Goal: Information Seeking & Learning: Learn about a topic

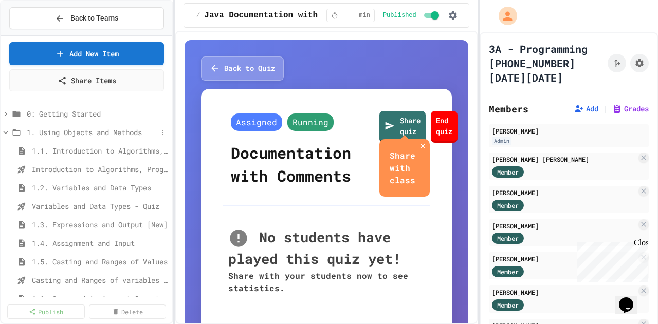
click at [9, 129] on icon at bounding box center [5, 132] width 9 height 9
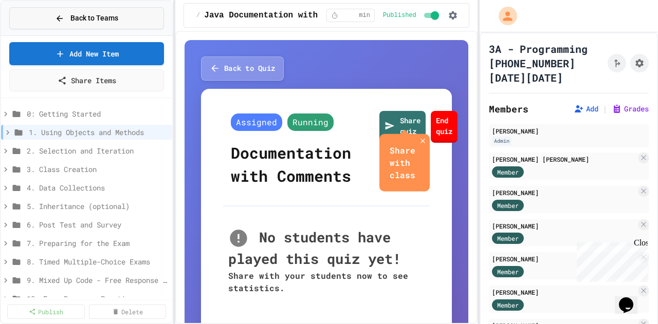
click at [94, 13] on span "Back to Teams" at bounding box center [94, 18] width 48 height 11
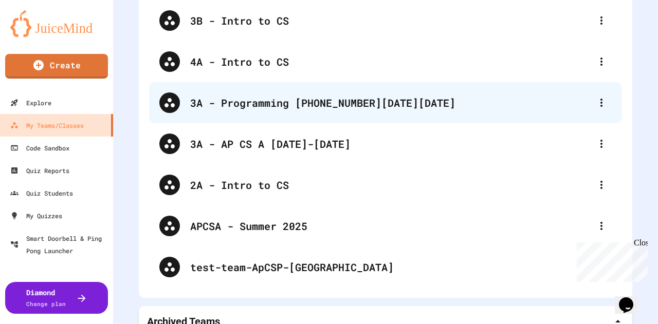
scroll to position [312, 0]
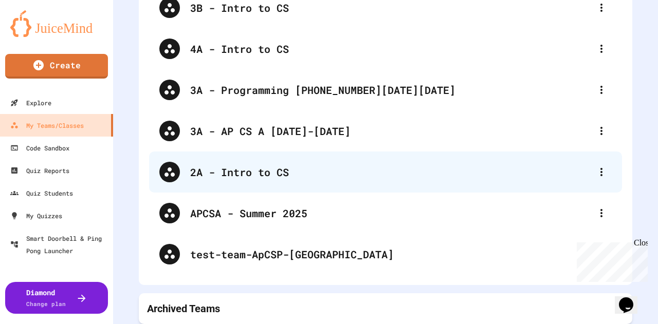
click at [244, 178] on div "2A - Intro to CS" at bounding box center [385, 172] width 473 height 41
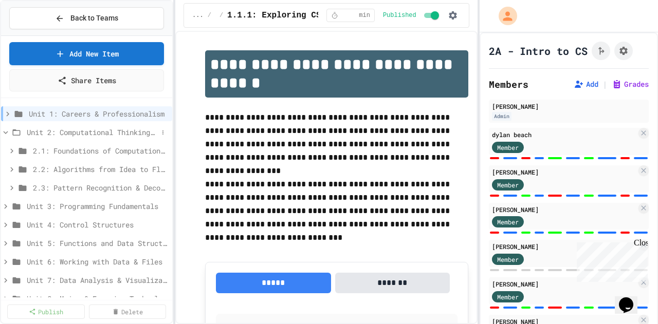
click at [2, 131] on icon at bounding box center [5, 132] width 9 height 9
click at [112, 139] on div "Unit 2: Computational Thinking & Problem-Solving" at bounding box center [86, 134] width 171 height 19
click at [109, 136] on span "Unit 2: Computational Thinking & Problem-Solving" at bounding box center [92, 132] width 131 height 11
click at [107, 134] on span "Unit 2: Computational Thinking & Problem-Solving" at bounding box center [92, 132] width 131 height 11
click at [12, 115] on icon at bounding box center [18, 114] width 12 height 9
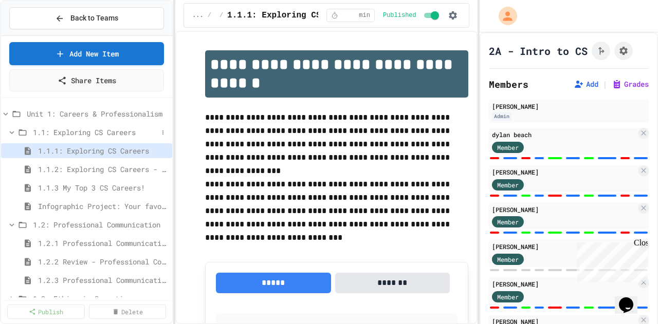
click at [12, 133] on icon at bounding box center [11, 132] width 9 height 9
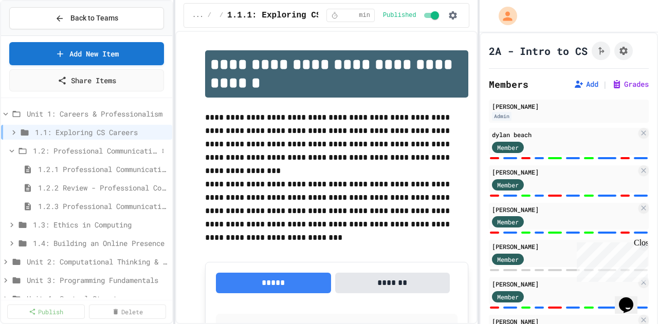
click at [11, 152] on icon at bounding box center [11, 151] width 9 height 9
click at [11, 133] on icon at bounding box center [13, 132] width 9 height 9
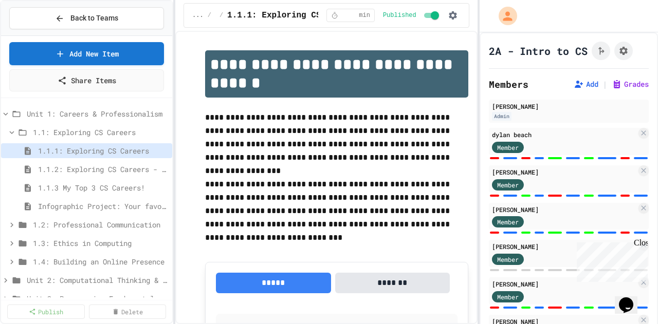
click at [11, 133] on icon at bounding box center [11, 132] width 9 height 9
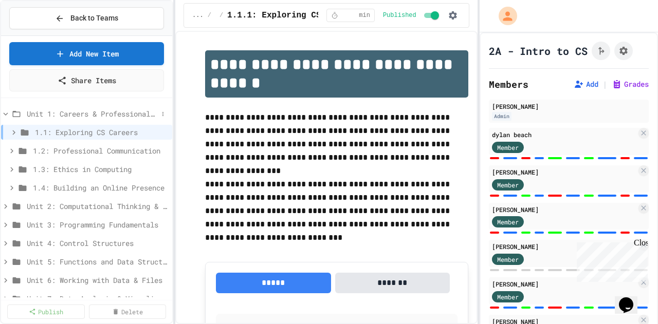
click at [5, 115] on icon at bounding box center [5, 114] width 9 height 9
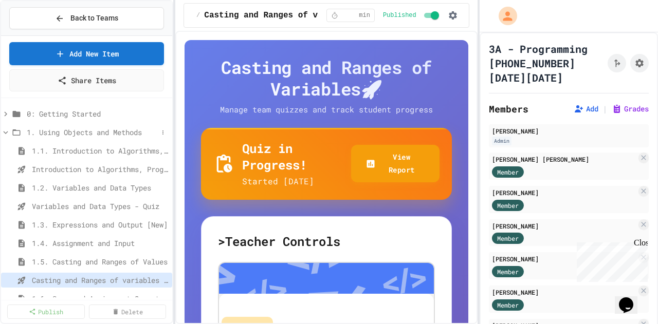
click at [4, 129] on icon at bounding box center [5, 132] width 9 height 9
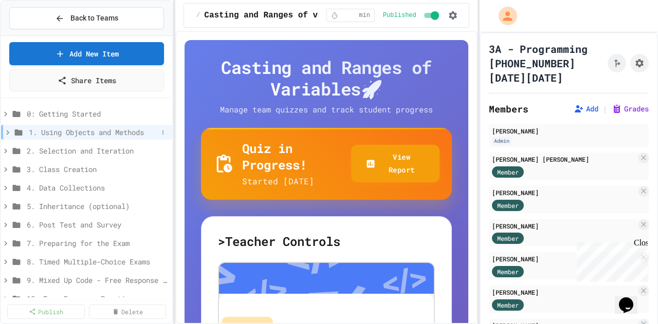
click at [87, 132] on span "1. Using Objects and Methods" at bounding box center [93, 132] width 129 height 11
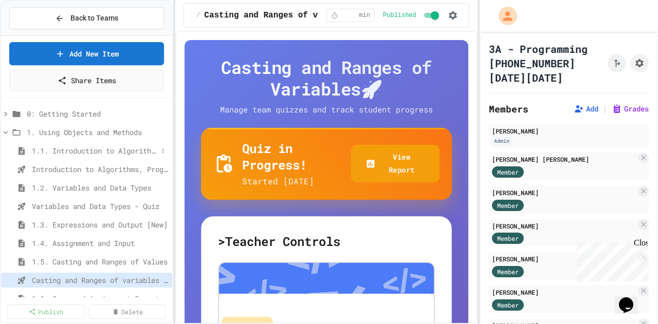
click at [79, 154] on span "1.1. Introduction to Algorithms, Programming, and Compilers" at bounding box center [95, 151] width 126 height 11
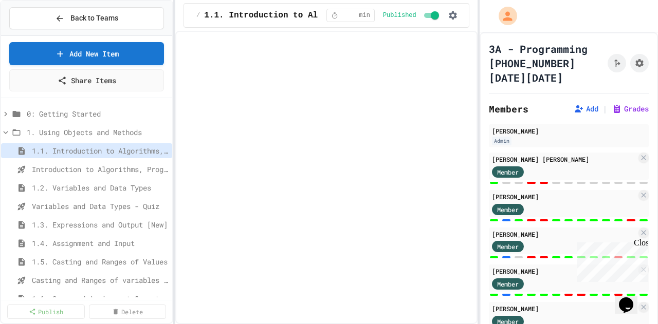
select select "***"
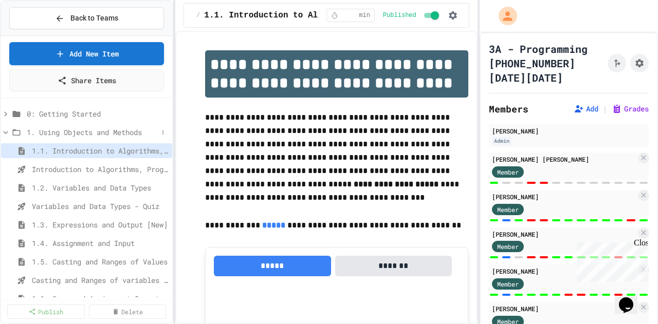
click at [5, 135] on icon at bounding box center [5, 132] width 9 height 9
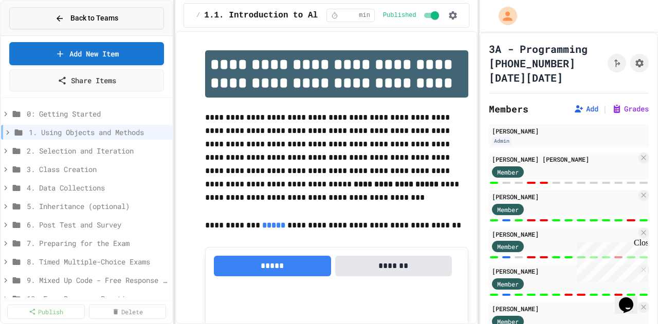
click at [47, 18] on button "Back to Teams" at bounding box center [86, 18] width 155 height 22
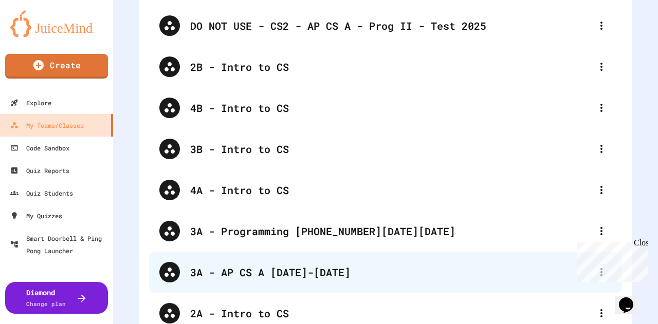
scroll to position [161, 0]
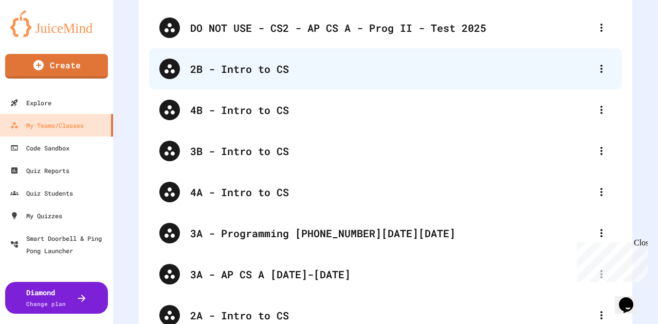
click at [239, 73] on div "2B - Intro to CS" at bounding box center [390, 68] width 401 height 15
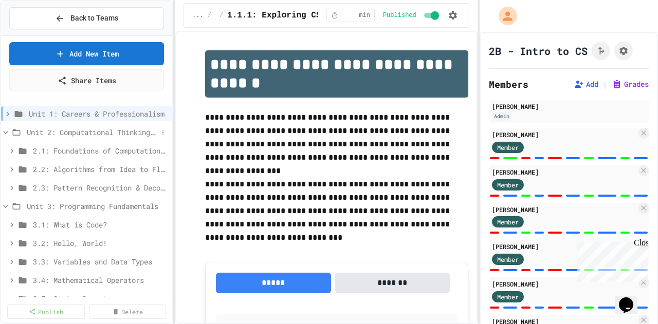
click at [10, 129] on icon at bounding box center [16, 132] width 12 height 9
click at [7, 148] on icon at bounding box center [5, 151] width 9 height 9
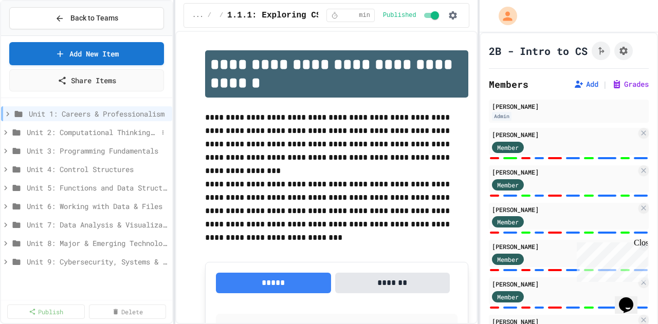
click at [86, 134] on span "Unit 2: Computational Thinking & Problem-Solving" at bounding box center [92, 132] width 131 height 11
click at [5, 134] on icon at bounding box center [5, 132] width 9 height 9
click at [4, 131] on icon at bounding box center [5, 132] width 9 height 9
click at [4, 131] on icon at bounding box center [6, 132] width 5 height 3
click at [6, 111] on icon at bounding box center [7, 114] width 9 height 9
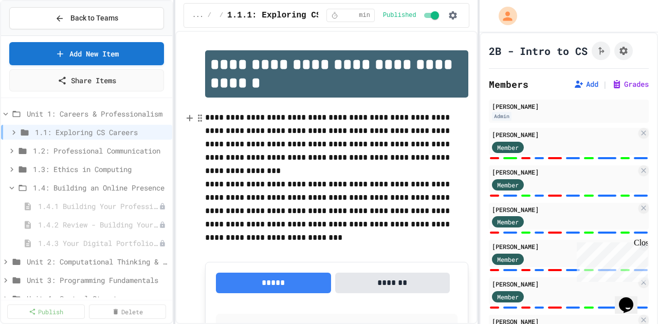
click at [6, 111] on icon at bounding box center [5, 114] width 9 height 9
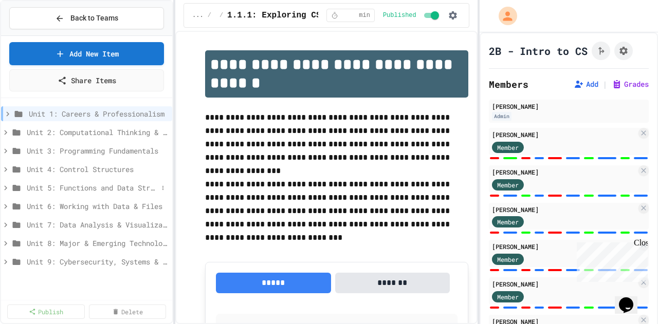
click at [82, 183] on span "Unit 5: Functions and Data Structures" at bounding box center [92, 188] width 131 height 11
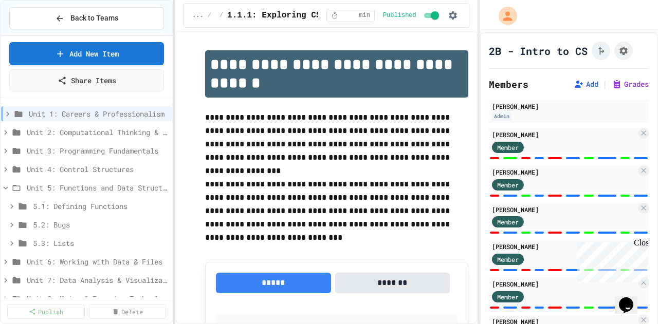
click at [82, 183] on span "Unit 5: Functions and Data Structures" at bounding box center [97, 188] width 141 height 11
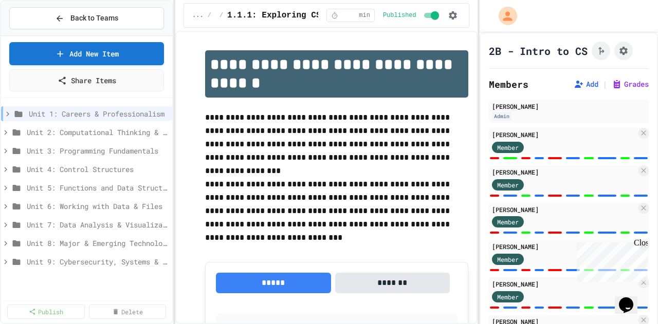
click at [82, 183] on span "Unit 5: Functions and Data Structures" at bounding box center [97, 188] width 141 height 11
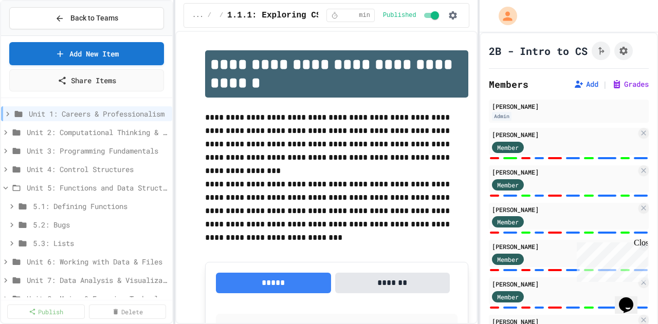
click at [82, 183] on span "Unit 5: Functions and Data Structures" at bounding box center [97, 188] width 141 height 11
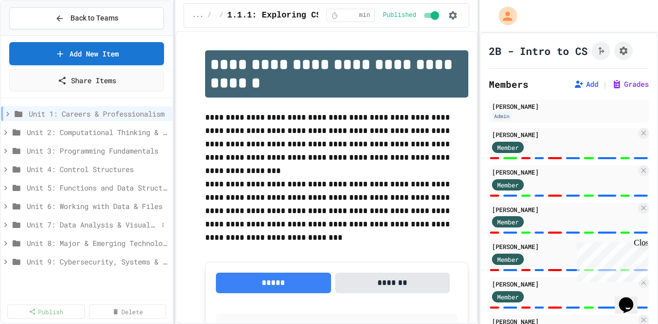
click at [96, 224] on span "Unit 7: Data Analysis & Visualization" at bounding box center [92, 225] width 131 height 11
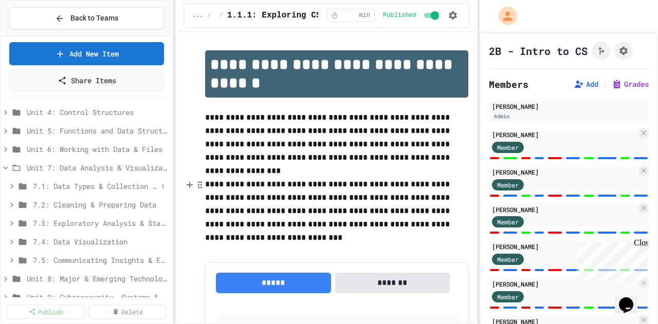
scroll to position [58, 0]
click at [97, 186] on span "7.1: Data Types & Collection Methods" at bounding box center [95, 185] width 125 height 11
click at [83, 210] on div "7.1.1 Understanding Data: Types, Sources, and Collection Methods" at bounding box center [86, 204] width 171 height 15
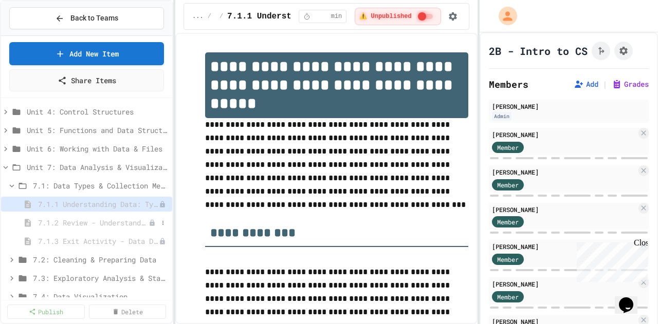
click at [78, 219] on span "7.1.2 Review - Understanding Data: Types, Sources, and Collection Methods" at bounding box center [93, 223] width 111 height 11
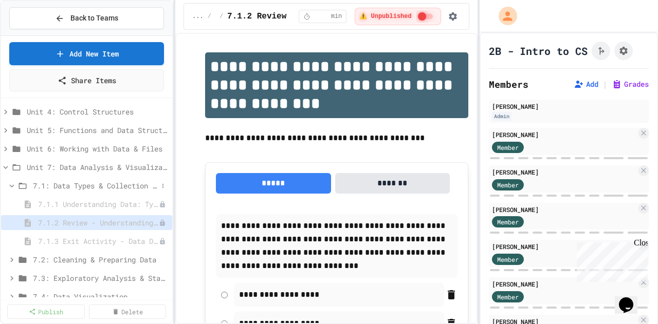
click at [42, 182] on span "7.1: Data Types & Collection Methods" at bounding box center [95, 185] width 125 height 11
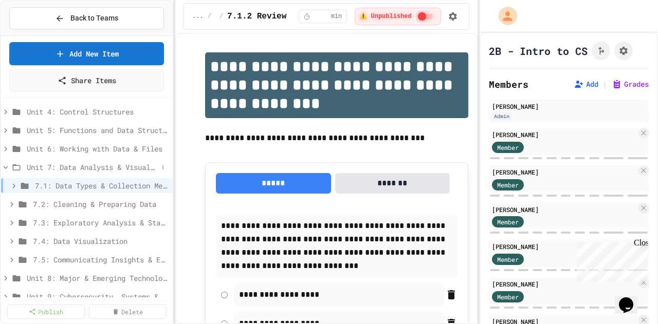
click at [14, 169] on icon at bounding box center [17, 168] width 8 height 6
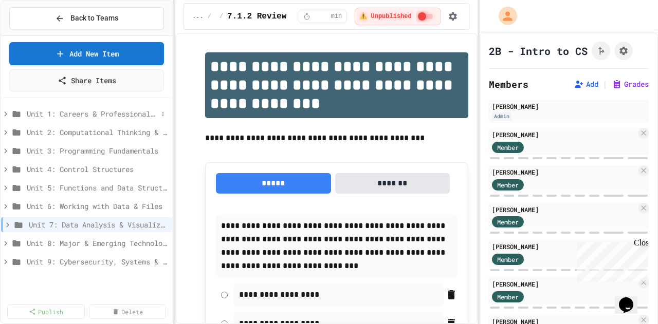
click at [80, 119] on div "Unit 1: Careers & Professionalism" at bounding box center [86, 113] width 171 height 15
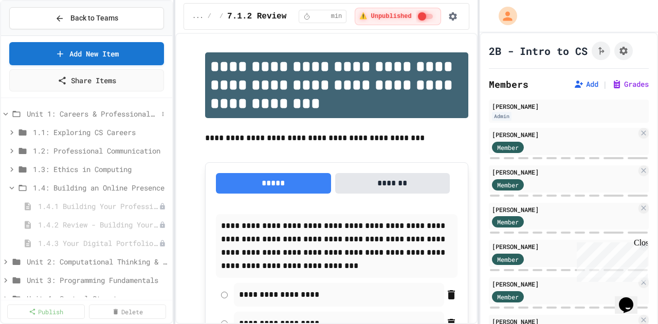
click at [7, 115] on icon at bounding box center [5, 114] width 9 height 9
